Goal: Information Seeking & Learning: Learn about a topic

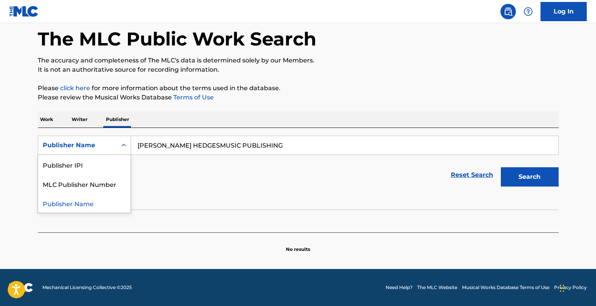
click at [123, 145] on icon "Search Form" at bounding box center [124, 145] width 8 height 8
drag, startPoint x: 533, startPoint y: 178, endPoint x: 514, endPoint y: 172, distance: 20.5
click at [533, 178] on button "Search" at bounding box center [530, 176] width 58 height 19
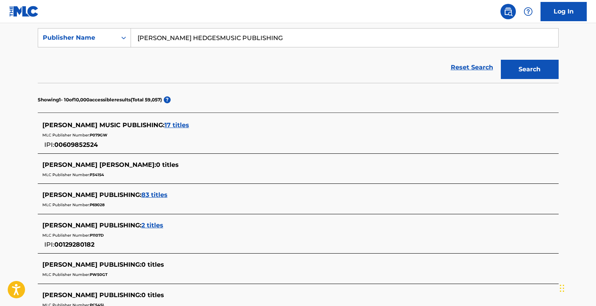
scroll to position [144, 0]
click at [179, 125] on span "17 titles" at bounding box center [177, 124] width 25 height 7
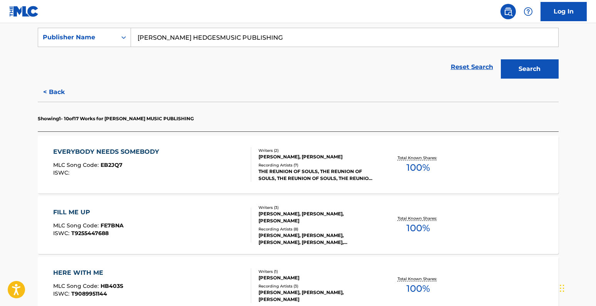
click at [422, 168] on span "100 %" at bounding box center [419, 168] width 24 height 14
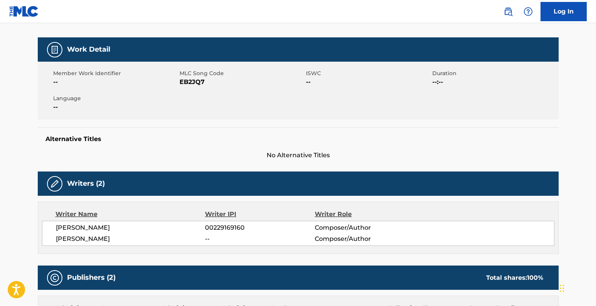
scroll to position [134, 0]
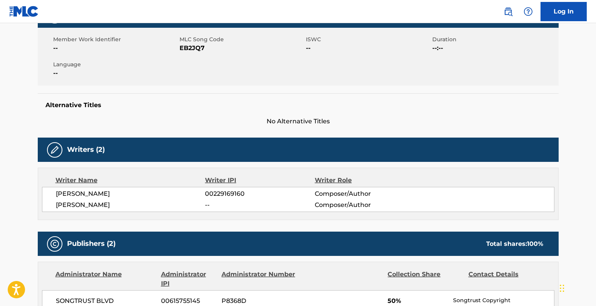
click at [205, 206] on span "--" at bounding box center [259, 204] width 109 height 9
click at [212, 204] on span "--" at bounding box center [259, 204] width 109 height 9
click at [209, 205] on span "--" at bounding box center [259, 204] width 109 height 9
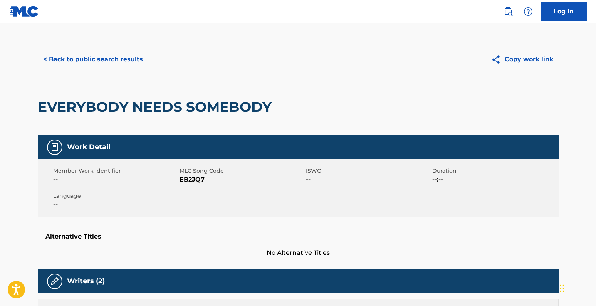
scroll to position [18, 0]
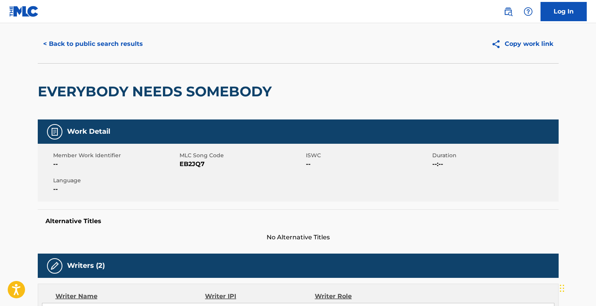
click at [373, 35] on div "Copy work link" at bounding box center [428, 43] width 261 height 19
